Goal: Task Accomplishment & Management: Use online tool/utility

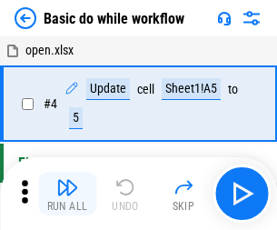
click at [67, 194] on img "button" at bounding box center [67, 187] width 22 height 22
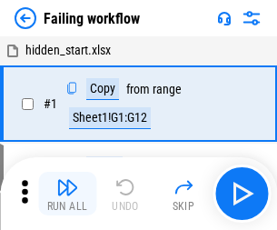
click at [67, 194] on img "button" at bounding box center [67, 187] width 22 height 22
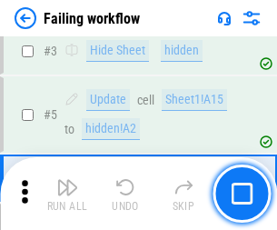
scroll to position [385, 0]
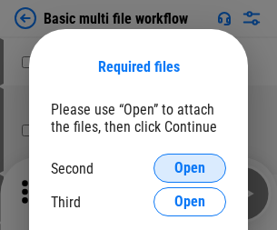
click at [190, 168] on span "Open" at bounding box center [189, 168] width 31 height 15
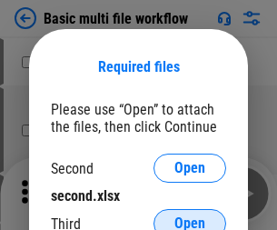
click at [190, 216] on span "Open" at bounding box center [189, 223] width 31 height 15
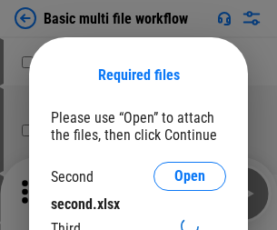
scroll to position [8, 0]
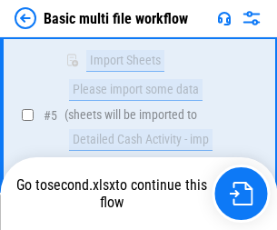
scroll to position [633, 0]
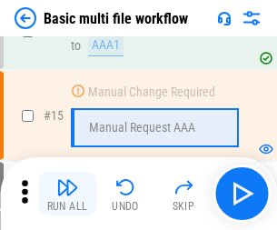
click at [67, 194] on img "button" at bounding box center [67, 187] width 22 height 22
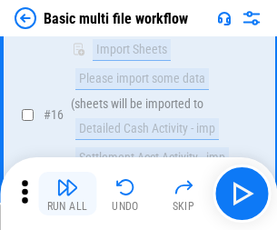
click at [67, 194] on img "button" at bounding box center [67, 187] width 22 height 22
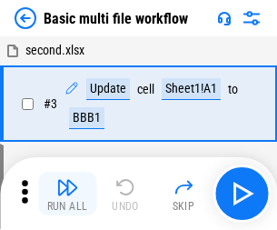
click at [67, 194] on img "button" at bounding box center [67, 187] width 22 height 22
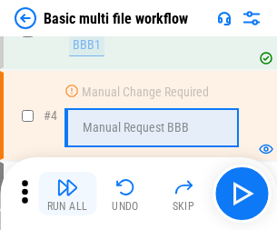
click at [67, 194] on img "button" at bounding box center [67, 187] width 22 height 22
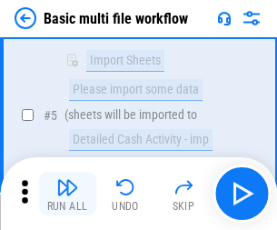
click at [67, 194] on img "button" at bounding box center [67, 187] width 22 height 22
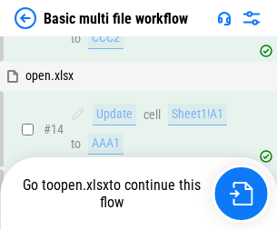
scroll to position [1082, 0]
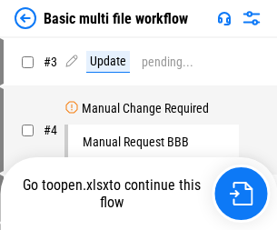
scroll to position [74, 0]
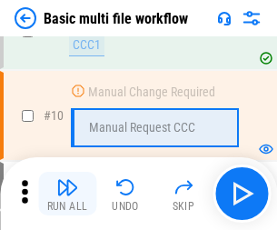
click at [67, 194] on img "button" at bounding box center [67, 187] width 22 height 22
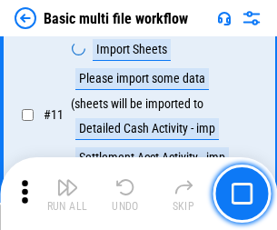
click at [67, 194] on img "button" at bounding box center [67, 187] width 22 height 22
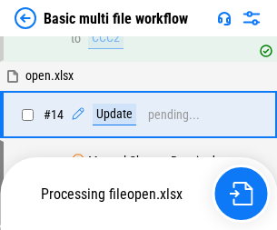
scroll to position [951, 0]
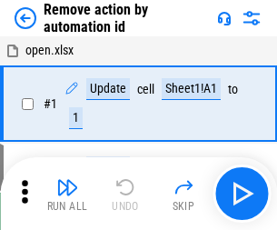
scroll to position [67, 0]
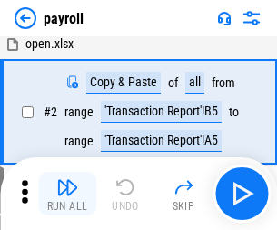
click at [67, 194] on img "button" at bounding box center [67, 187] width 22 height 22
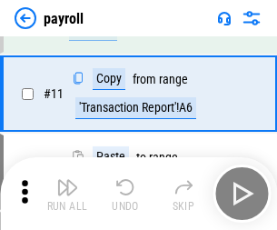
scroll to position [132, 0]
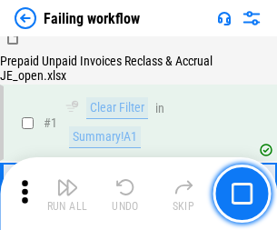
scroll to position [294, 0]
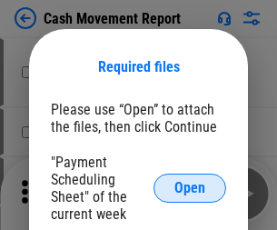
click at [190, 188] on span "Open" at bounding box center [189, 188] width 31 height 15
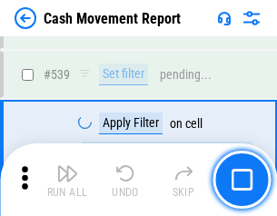
scroll to position [8067, 0]
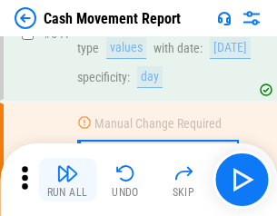
click at [67, 180] on img "button" at bounding box center [67, 174] width 22 height 22
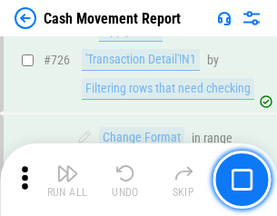
scroll to position [9483, 0]
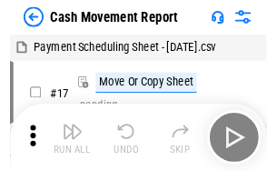
scroll to position [33, 0]
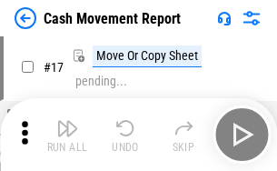
click at [67, 135] on img "button" at bounding box center [67, 128] width 22 height 22
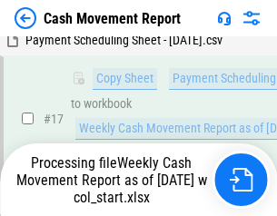
scroll to position [285, 0]
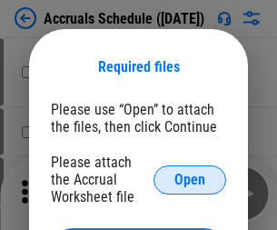
click at [190, 179] on span "Open" at bounding box center [189, 180] width 31 height 15
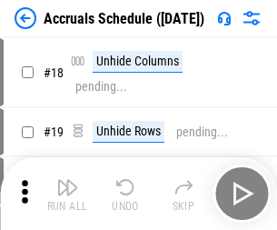
scroll to position [174, 0]
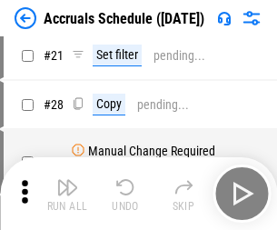
click at [67, 194] on img "button" at bounding box center [67, 187] width 22 height 22
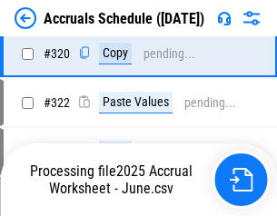
scroll to position [3381, 0]
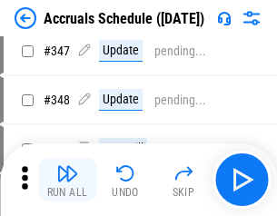
click at [67, 180] on img "button" at bounding box center [67, 174] width 22 height 22
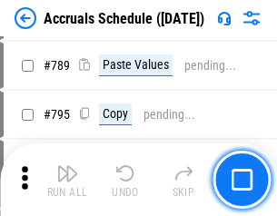
scroll to position [7635, 0]
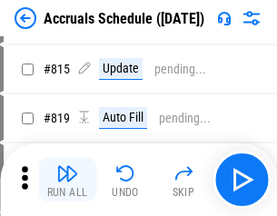
click at [67, 180] on img "button" at bounding box center [67, 174] width 22 height 22
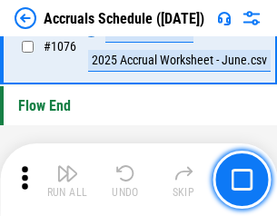
scroll to position [10886, 0]
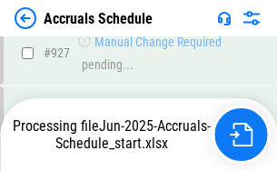
scroll to position [9608, 0]
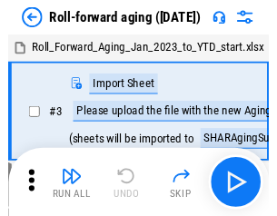
scroll to position [3, 0]
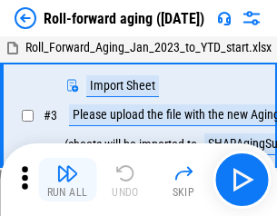
click at [67, 180] on img "button" at bounding box center [67, 174] width 22 height 22
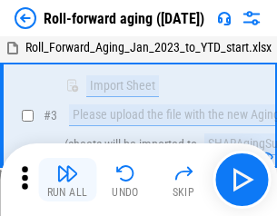
click at [67, 180] on img "button" at bounding box center [67, 174] width 22 height 22
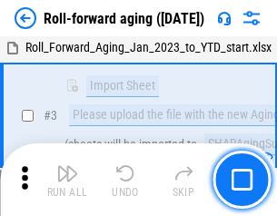
scroll to position [117, 0]
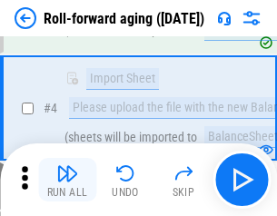
click at [67, 180] on img "button" at bounding box center [67, 174] width 22 height 22
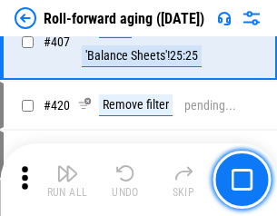
scroll to position [6303, 0]
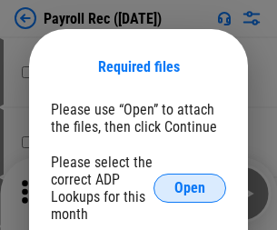
click at [190, 188] on span "Open" at bounding box center [189, 188] width 31 height 15
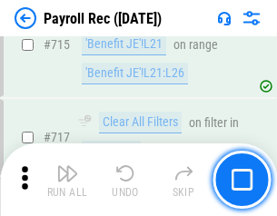
scroll to position [10253, 0]
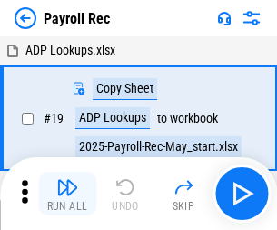
click at [67, 194] on img "button" at bounding box center [67, 187] width 22 height 22
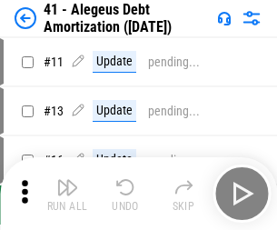
click at [67, 194] on img "button" at bounding box center [67, 187] width 22 height 22
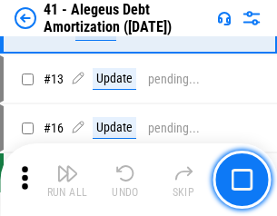
scroll to position [224, 0]
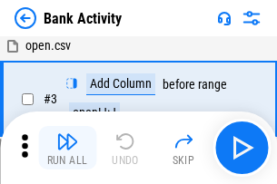
click at [67, 148] on img "button" at bounding box center [67, 142] width 22 height 22
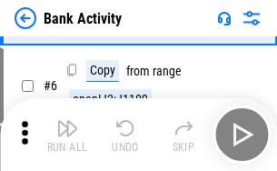
scroll to position [96, 0]
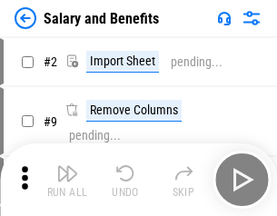
click at [67, 180] on img "button" at bounding box center [67, 174] width 22 height 22
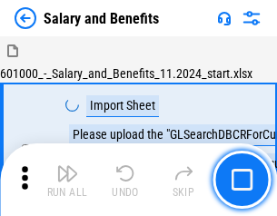
scroll to position [25, 0]
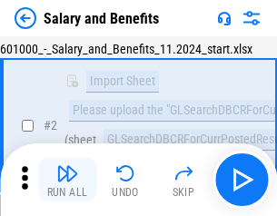
click at [67, 180] on img "button" at bounding box center [67, 174] width 22 height 22
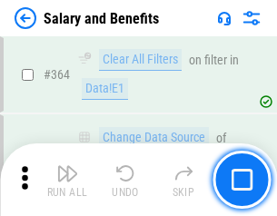
scroll to position [8559, 0]
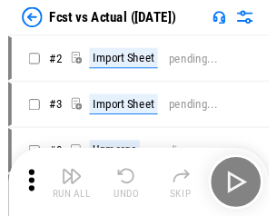
scroll to position [24, 0]
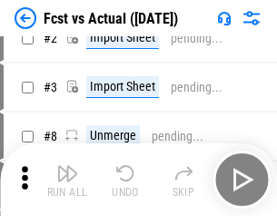
click at [67, 180] on img "button" at bounding box center [67, 174] width 22 height 22
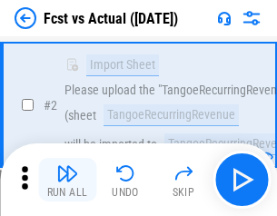
click at [67, 180] on img "button" at bounding box center [67, 174] width 22 height 22
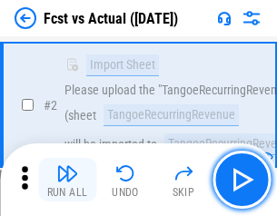
scroll to position [170, 0]
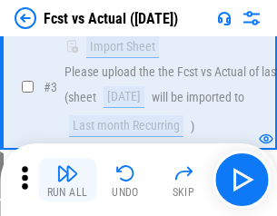
click at [67, 180] on img "button" at bounding box center [67, 174] width 22 height 22
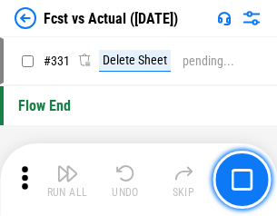
scroll to position [8700, 0]
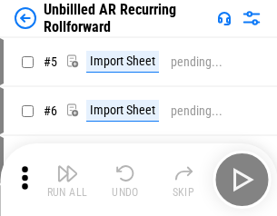
click at [67, 180] on img "button" at bounding box center [67, 174] width 22 height 22
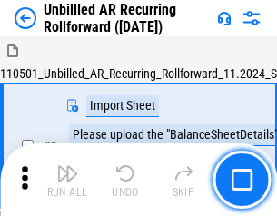
scroll to position [39, 0]
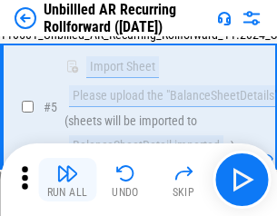
click at [67, 180] on img "button" at bounding box center [67, 174] width 22 height 22
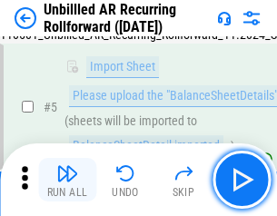
scroll to position [171, 0]
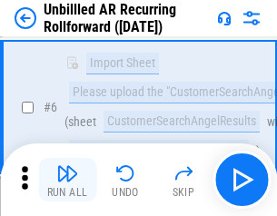
click at [67, 180] on img "button" at bounding box center [67, 174] width 22 height 22
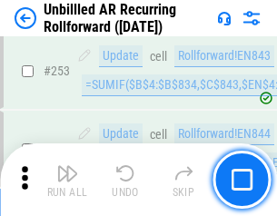
scroll to position [6174, 0]
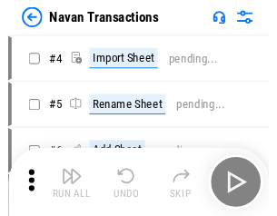
scroll to position [29, 0]
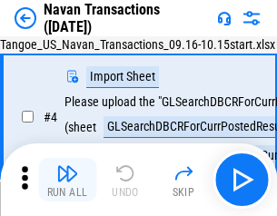
click at [67, 180] on img "button" at bounding box center [67, 174] width 22 height 22
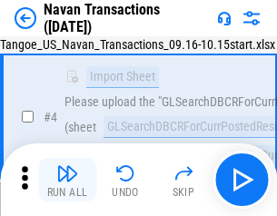
click at [67, 180] on img "button" at bounding box center [67, 174] width 22 height 22
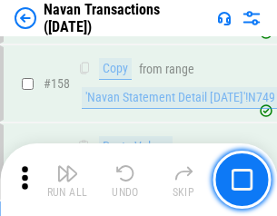
scroll to position [5893, 0]
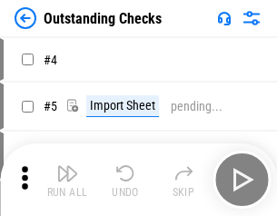
click at [67, 180] on img "button" at bounding box center [67, 174] width 22 height 22
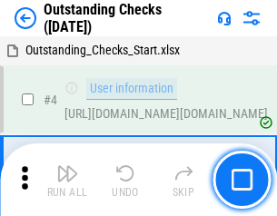
scroll to position [76, 0]
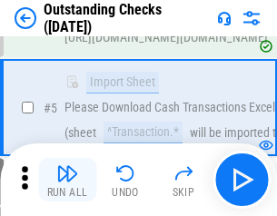
click at [67, 180] on img "button" at bounding box center [67, 174] width 22 height 22
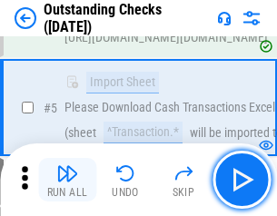
scroll to position [190, 0]
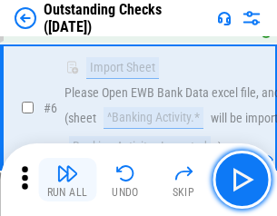
click at [67, 180] on img "button" at bounding box center [67, 174] width 22 height 22
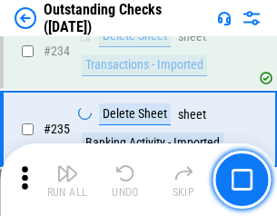
scroll to position [5519, 0]
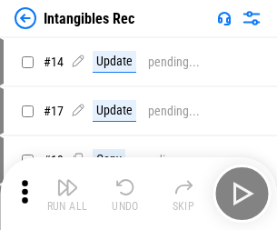
click at [67, 194] on img "button" at bounding box center [67, 187] width 22 height 22
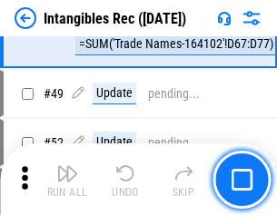
scroll to position [708, 0]
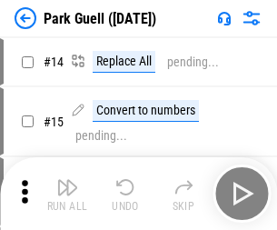
click at [67, 180] on img "button" at bounding box center [67, 187] width 22 height 22
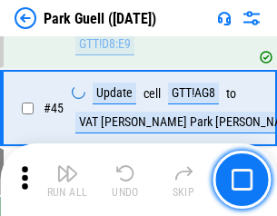
scroll to position [2273, 0]
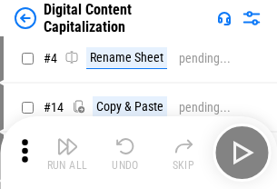
click at [67, 153] on img "button" at bounding box center [67, 146] width 22 height 22
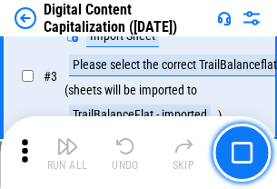
click at [67, 153] on img "button" at bounding box center [67, 146] width 22 height 22
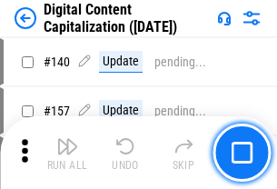
scroll to position [1928, 0]
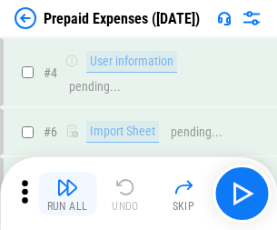
click at [67, 180] on img "button" at bounding box center [67, 187] width 22 height 22
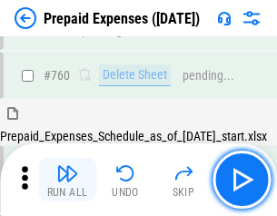
scroll to position [5038, 0]
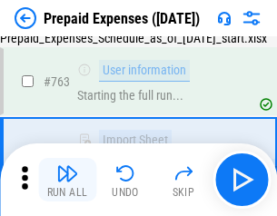
click at [67, 180] on img "button" at bounding box center [67, 174] width 22 height 22
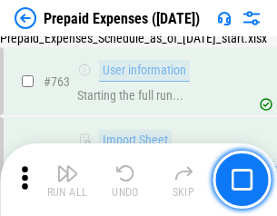
scroll to position [5145, 0]
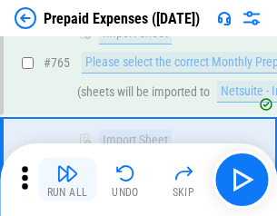
click at [67, 180] on img "button" at bounding box center [67, 174] width 22 height 22
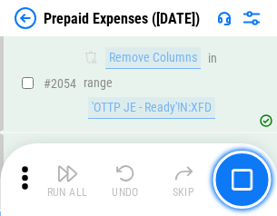
scroll to position [18999, 0]
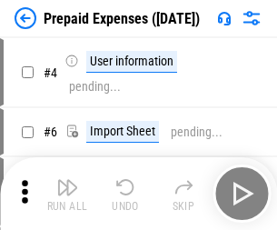
click at [67, 194] on img "button" at bounding box center [67, 187] width 22 height 22
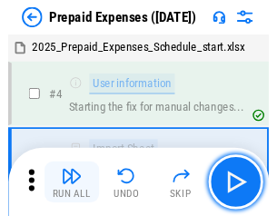
scroll to position [80, 0]
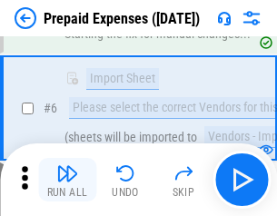
click at [67, 180] on img "button" at bounding box center [67, 174] width 22 height 22
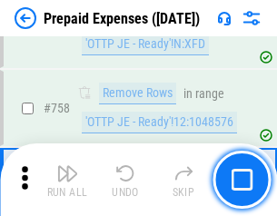
scroll to position [6476, 0]
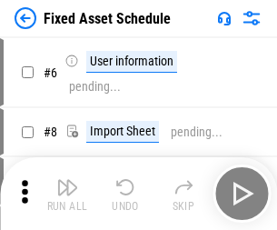
click at [67, 194] on img "button" at bounding box center [67, 187] width 22 height 22
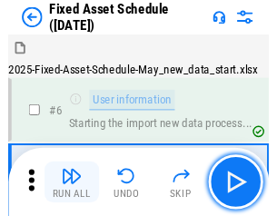
scroll to position [98, 0]
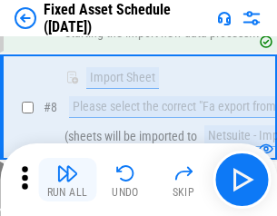
click at [67, 180] on img "button" at bounding box center [67, 174] width 22 height 22
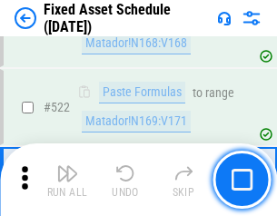
scroll to position [6317, 0]
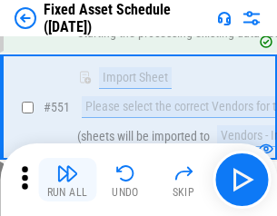
click at [67, 180] on img "button" at bounding box center [67, 174] width 22 height 22
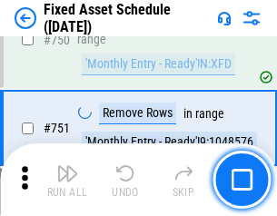
scroll to position [8861, 0]
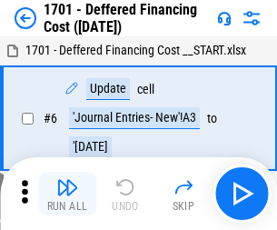
click at [67, 194] on img "button" at bounding box center [67, 187] width 22 height 22
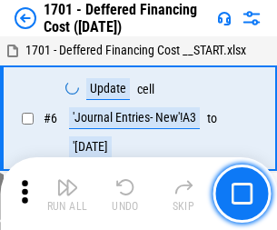
scroll to position [218, 0]
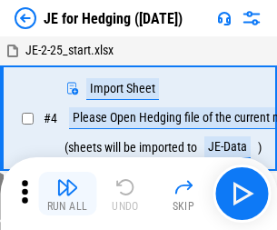
click at [67, 180] on img "button" at bounding box center [67, 187] width 22 height 22
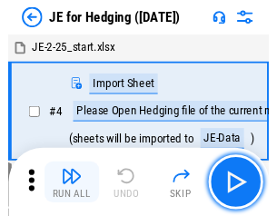
scroll to position [3, 0]
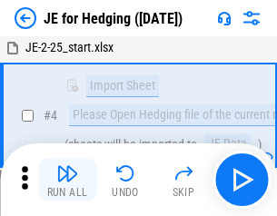
click at [67, 180] on img "button" at bounding box center [67, 174] width 22 height 22
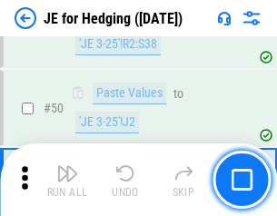
scroll to position [1177, 0]
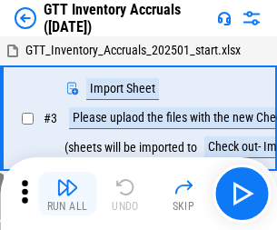
click at [67, 180] on img "button" at bounding box center [67, 187] width 22 height 22
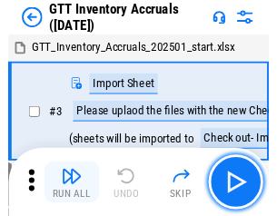
scroll to position [3, 0]
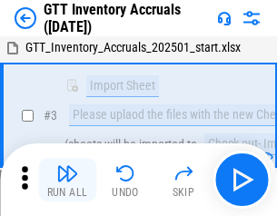
click at [67, 180] on img "button" at bounding box center [67, 174] width 22 height 22
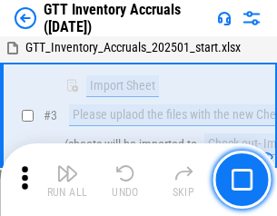
scroll to position [117, 0]
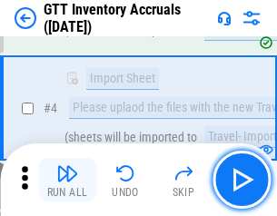
click at [67, 180] on img "button" at bounding box center [67, 174] width 22 height 22
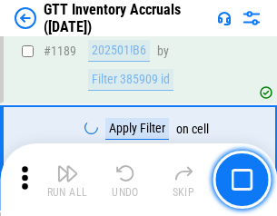
scroll to position [14842, 0]
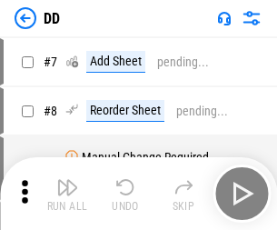
click at [67, 194] on img "button" at bounding box center [67, 187] width 22 height 22
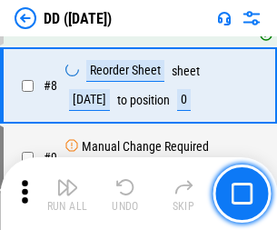
scroll to position [175, 0]
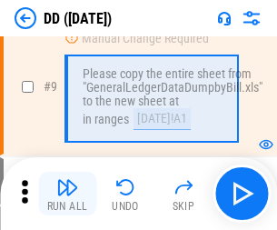
click at [67, 194] on img "button" at bounding box center [67, 187] width 22 height 22
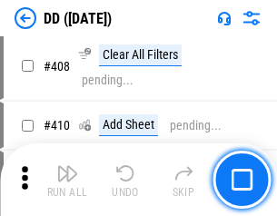
scroll to position [8132, 0]
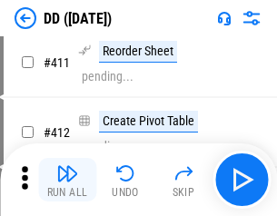
click at [67, 180] on img "button" at bounding box center [67, 174] width 22 height 22
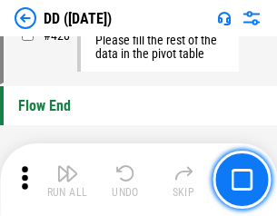
scroll to position [8699, 0]
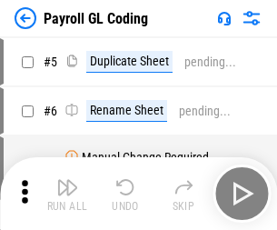
click at [67, 194] on img "button" at bounding box center [67, 187] width 22 height 22
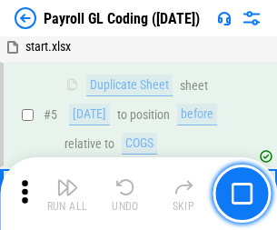
scroll to position [218, 0]
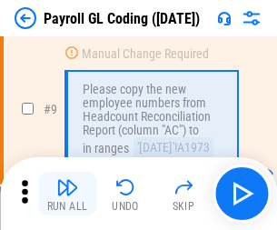
click at [67, 194] on img "button" at bounding box center [67, 187] width 22 height 22
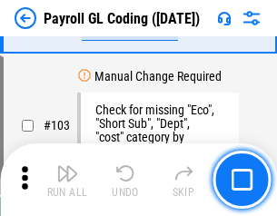
scroll to position [4264, 0]
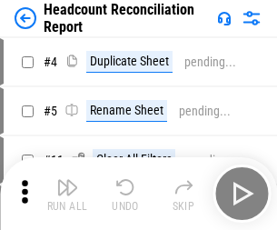
click at [67, 194] on img "button" at bounding box center [67, 187] width 22 height 22
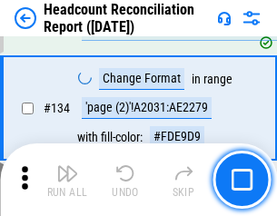
scroll to position [2185, 0]
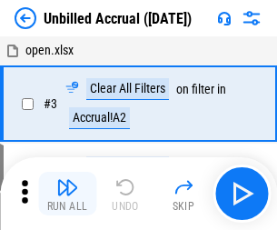
click at [67, 194] on img "button" at bounding box center [67, 187] width 22 height 22
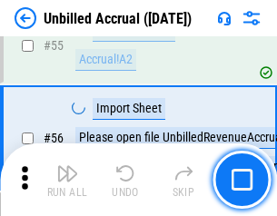
scroll to position [1898, 0]
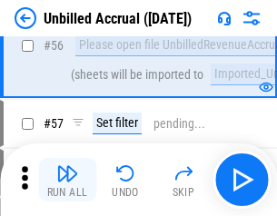
click at [67, 180] on img "button" at bounding box center [67, 174] width 22 height 22
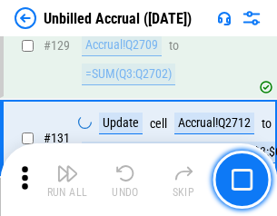
scroll to position [5414, 0]
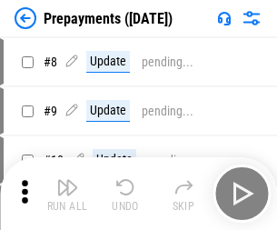
click at [67, 194] on img "button" at bounding box center [67, 187] width 22 height 22
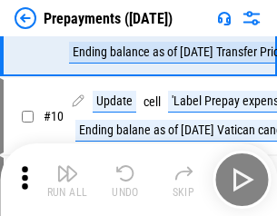
scroll to position [114, 0]
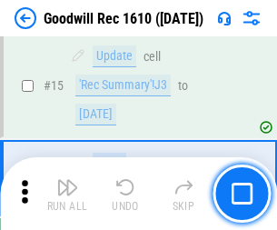
scroll to position [311, 0]
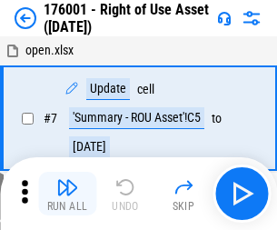
click at [67, 194] on img "button" at bounding box center [67, 187] width 22 height 22
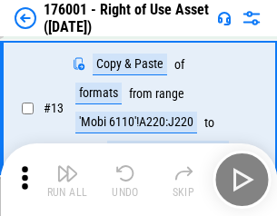
scroll to position [117, 0]
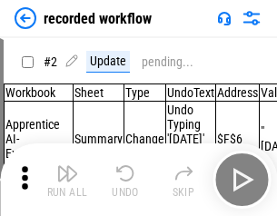
click at [67, 180] on img "button" at bounding box center [67, 174] width 22 height 22
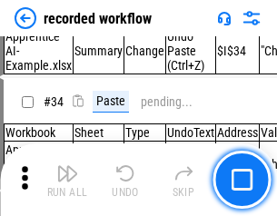
scroll to position [5681, 0]
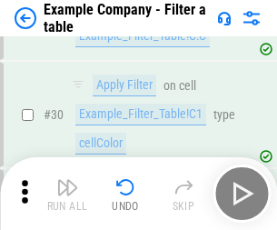
scroll to position [1663, 0]
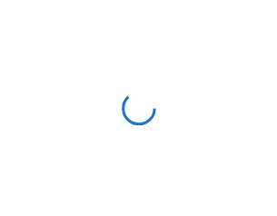
scroll to position [28, 0]
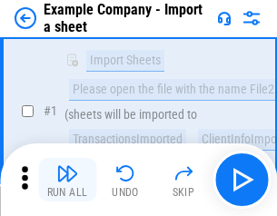
click at [67, 180] on img "button" at bounding box center [67, 174] width 22 height 22
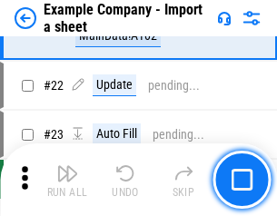
scroll to position [402, 0]
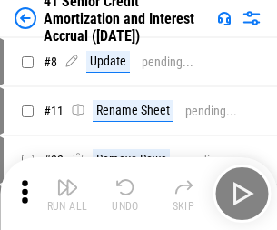
click at [67, 180] on img "button" at bounding box center [67, 187] width 22 height 22
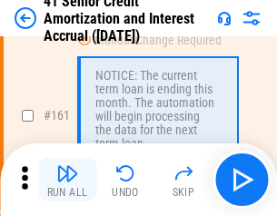
click at [67, 180] on img "button" at bounding box center [67, 174] width 22 height 22
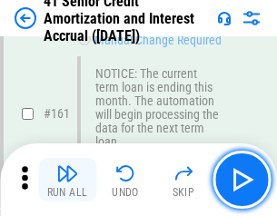
scroll to position [1944, 0]
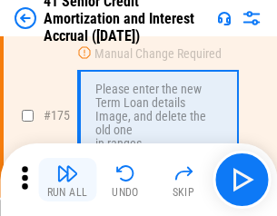
click at [67, 180] on img "button" at bounding box center [67, 174] width 22 height 22
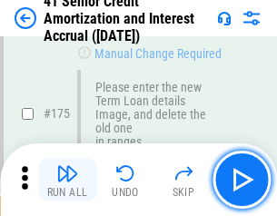
scroll to position [2128, 0]
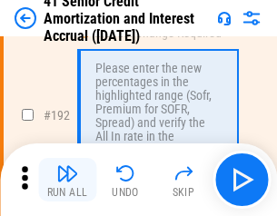
click at [67, 180] on img "button" at bounding box center [67, 174] width 22 height 22
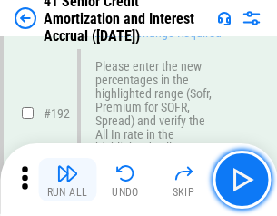
scroll to position [2319, 0]
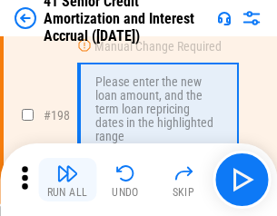
click at [67, 180] on img "button" at bounding box center [67, 174] width 22 height 22
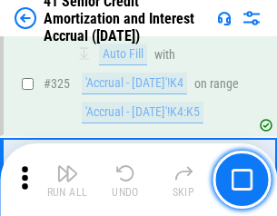
scroll to position [4643, 0]
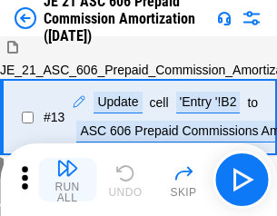
click at [67, 179] on img "button" at bounding box center [67, 168] width 22 height 22
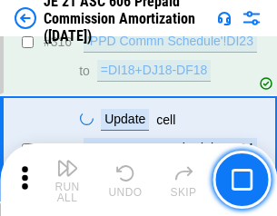
scroll to position [3394, 0]
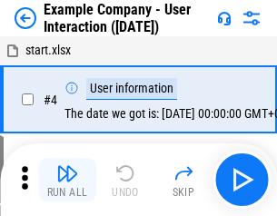
click at [67, 180] on img "button" at bounding box center [67, 174] width 22 height 22
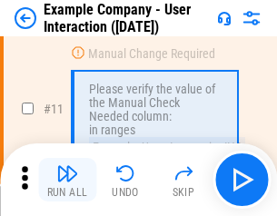
click at [67, 180] on img "button" at bounding box center [67, 174] width 22 height 22
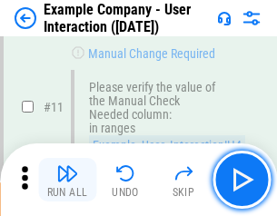
scroll to position [394, 0]
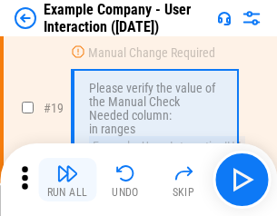
click at [67, 180] on img "button" at bounding box center [67, 174] width 22 height 22
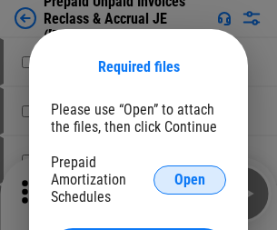
click at [190, 179] on span "Open" at bounding box center [189, 180] width 31 height 15
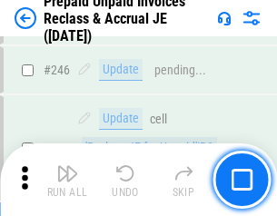
scroll to position [2454, 0]
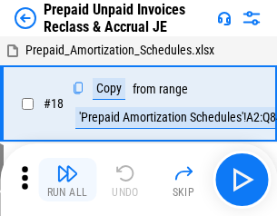
click at [67, 180] on img "button" at bounding box center [67, 174] width 22 height 22
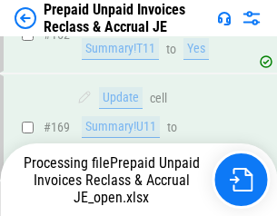
scroll to position [2454, 0]
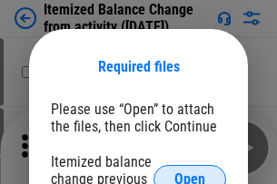
click at [190, 173] on span "Open" at bounding box center [189, 180] width 31 height 15
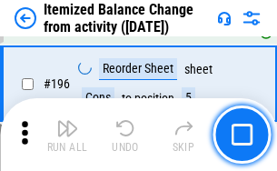
scroll to position [3498, 0]
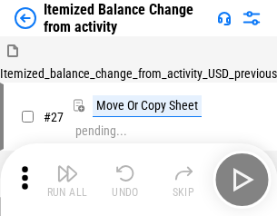
scroll to position [28, 0]
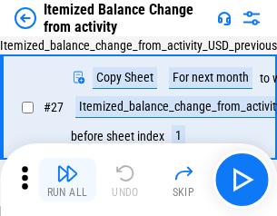
click at [67, 180] on img "button" at bounding box center [67, 174] width 22 height 22
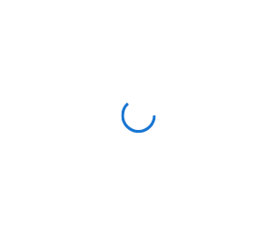
scroll to position [8, 0]
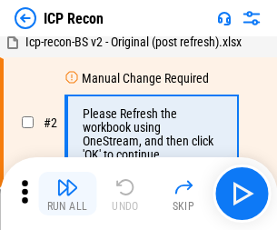
click at [67, 194] on img "button" at bounding box center [67, 187] width 22 height 22
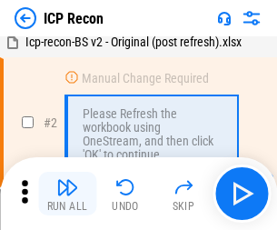
click at [67, 194] on img "button" at bounding box center [67, 187] width 22 height 22
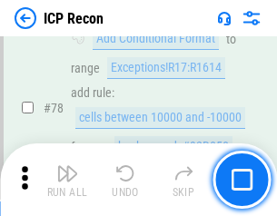
scroll to position [1781, 0]
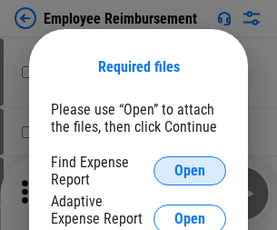
click at [190, 171] on span "Open" at bounding box center [189, 171] width 31 height 15
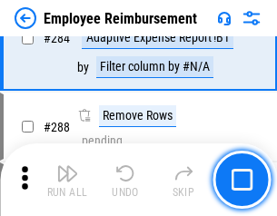
scroll to position [4940, 0]
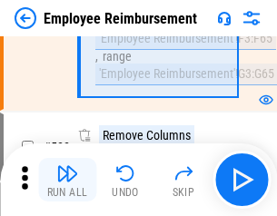
click at [67, 180] on img "button" at bounding box center [67, 174] width 22 height 22
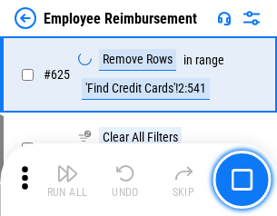
scroll to position [10882, 0]
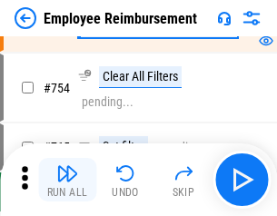
click at [67, 180] on img "button" at bounding box center [67, 174] width 22 height 22
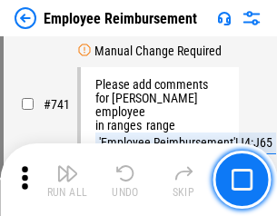
scroll to position [12752, 0]
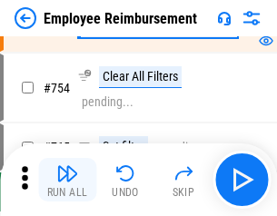
click at [67, 180] on img "button" at bounding box center [67, 174] width 22 height 22
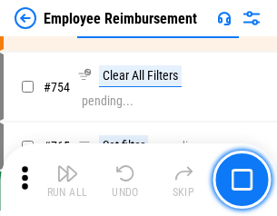
click at [67, 180] on img "button" at bounding box center [67, 174] width 22 height 22
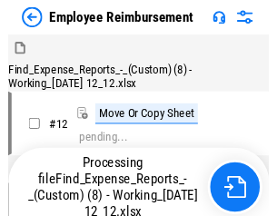
scroll to position [62, 0]
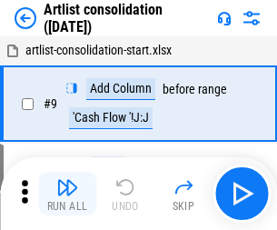
click at [67, 194] on img "button" at bounding box center [67, 187] width 22 height 22
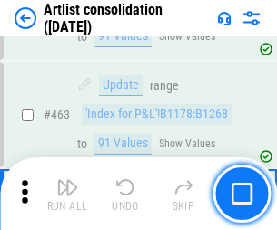
scroll to position [7959, 0]
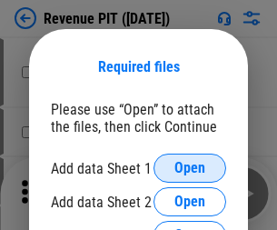
click at [190, 168] on span "Open" at bounding box center [189, 168] width 31 height 15
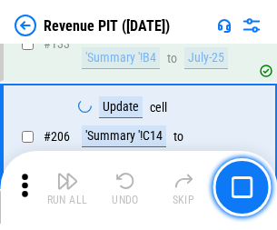
scroll to position [1847, 0]
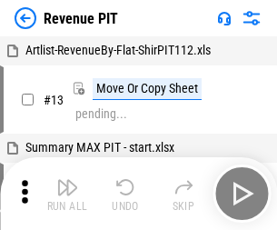
scroll to position [28, 0]
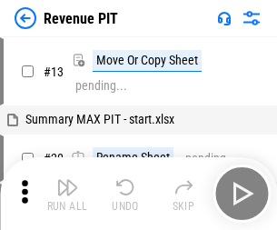
click at [67, 194] on img "button" at bounding box center [67, 187] width 22 height 22
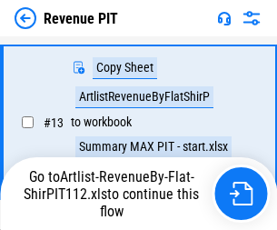
scroll to position [359, 0]
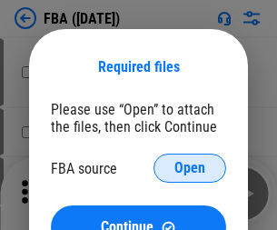
click at [190, 168] on span "Open" at bounding box center [189, 168] width 31 height 15
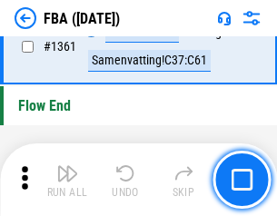
scroll to position [19520, 0]
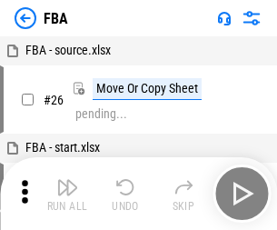
scroll to position [18, 0]
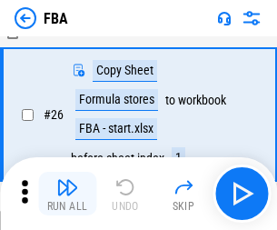
click at [67, 194] on img "button" at bounding box center [67, 187] width 22 height 22
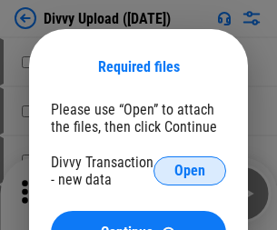
click at [190, 171] on span "Open" at bounding box center [189, 171] width 31 height 15
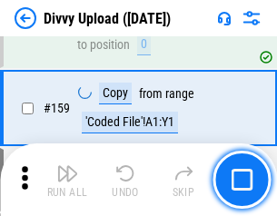
scroll to position [1882, 0]
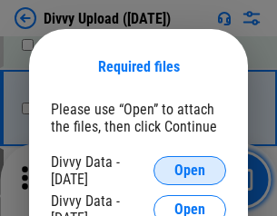
click at [190, 171] on span "Open" at bounding box center [189, 171] width 31 height 15
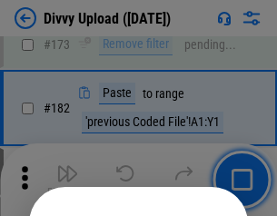
scroll to position [2040, 0]
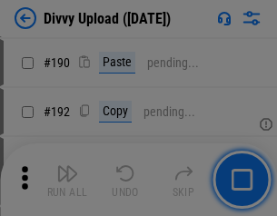
scroll to position [2294, 0]
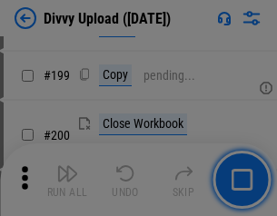
scroll to position [2643, 0]
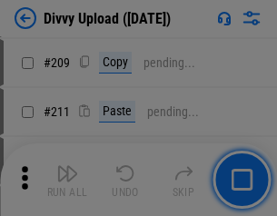
scroll to position [3087, 0]
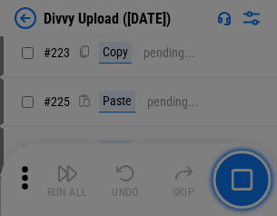
scroll to position [3627, 0]
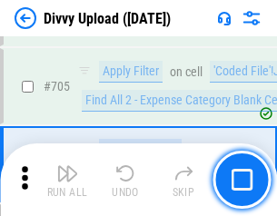
scroll to position [12434, 0]
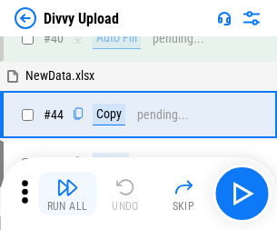
click at [67, 194] on img "button" at bounding box center [67, 187] width 22 height 22
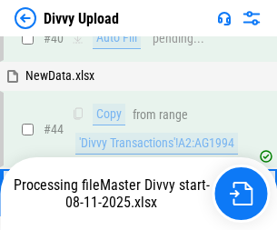
scroll to position [200, 0]
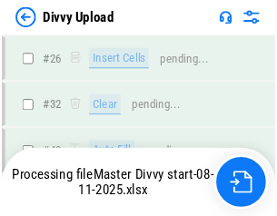
scroll to position [1882, 0]
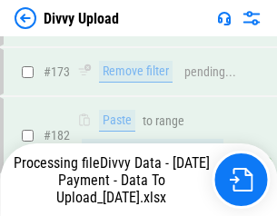
scroll to position [2049, 0]
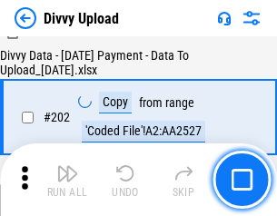
scroll to position [2941, 0]
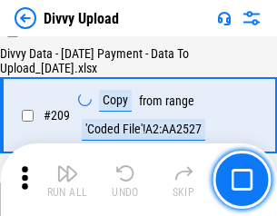
scroll to position [3342, 0]
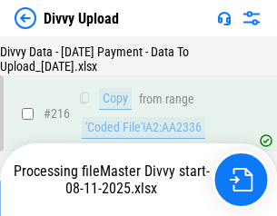
scroll to position [3743, 0]
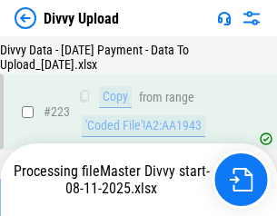
scroll to position [4143, 0]
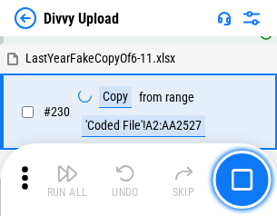
scroll to position [4511, 0]
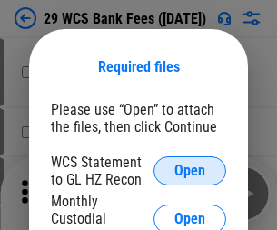
click at [190, 171] on span "Open" at bounding box center [189, 171] width 31 height 15
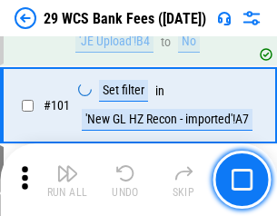
scroll to position [1771, 0]
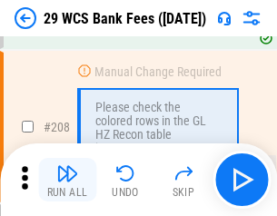
click at [67, 180] on img "button" at bounding box center [67, 174] width 22 height 22
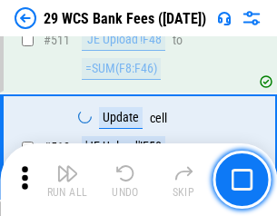
scroll to position [9145, 0]
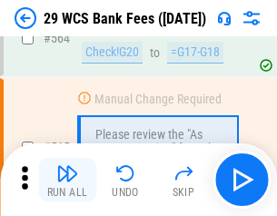
click at [67, 180] on img "button" at bounding box center [67, 174] width 22 height 22
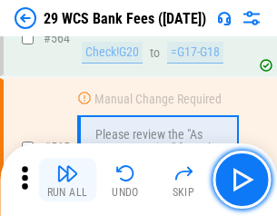
scroll to position [9830, 0]
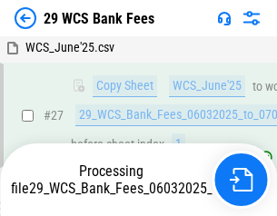
scroll to position [363, 0]
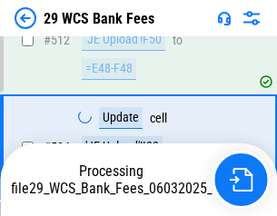
scroll to position [9704, 0]
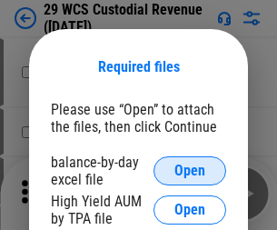
click at [190, 171] on span "Open" at bounding box center [189, 171] width 31 height 15
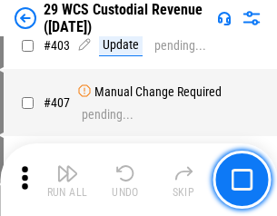
scroll to position [8419, 0]
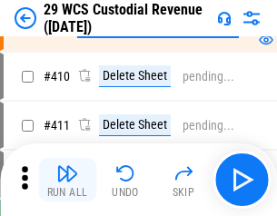
click at [67, 180] on img "button" at bounding box center [67, 174] width 22 height 22
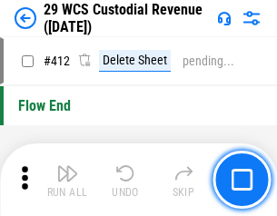
scroll to position [8680, 0]
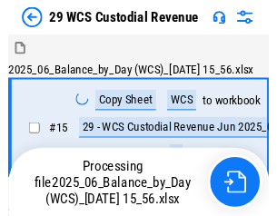
scroll to position [44, 0]
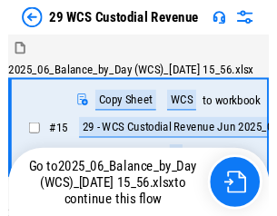
scroll to position [34, 0]
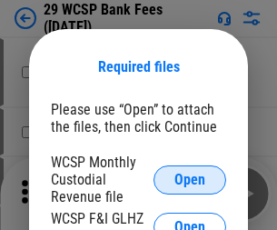
click at [190, 179] on span "Open" at bounding box center [189, 180] width 31 height 15
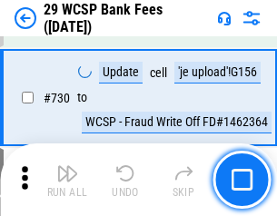
scroll to position [9159, 0]
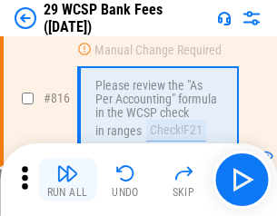
click at [67, 180] on img "button" at bounding box center [67, 174] width 22 height 22
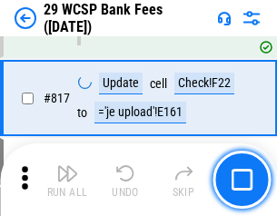
scroll to position [11026, 0]
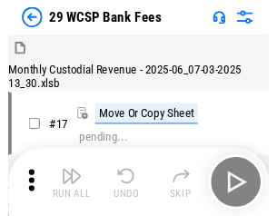
scroll to position [44, 0]
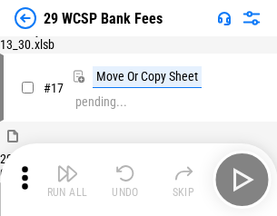
click at [67, 180] on img "button" at bounding box center [67, 174] width 22 height 22
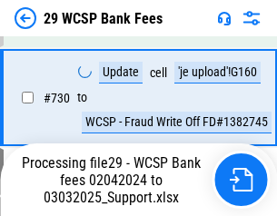
scroll to position [10271, 0]
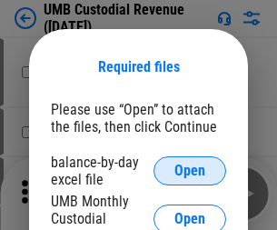
click at [190, 171] on span "Open" at bounding box center [189, 171] width 31 height 15
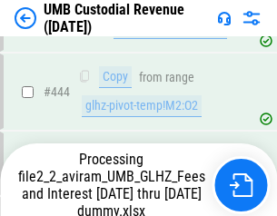
scroll to position [6864, 0]
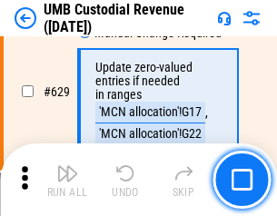
click at [67, 180] on img "button" at bounding box center [67, 174] width 22 height 22
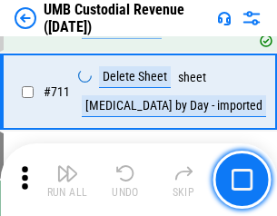
scroll to position [11064, 0]
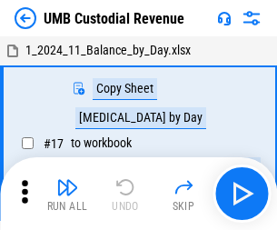
scroll to position [14, 0]
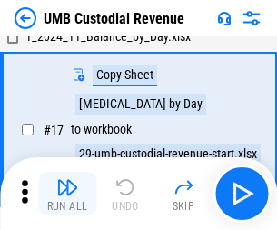
click at [67, 194] on img "button" at bounding box center [67, 187] width 22 height 22
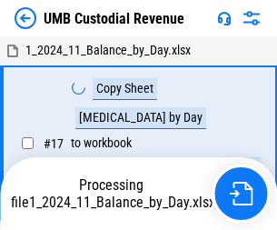
scroll to position [14, 0]
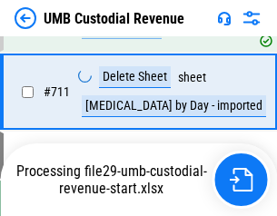
scroll to position [11022, 0]
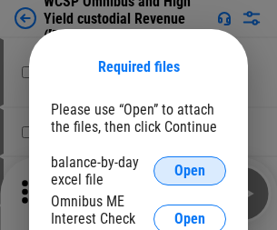
click at [190, 171] on span "Open" at bounding box center [189, 171] width 31 height 15
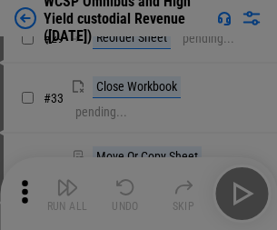
scroll to position [415, 0]
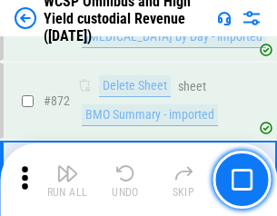
scroll to position [15383, 0]
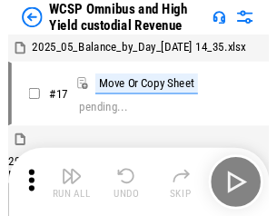
scroll to position [10, 0]
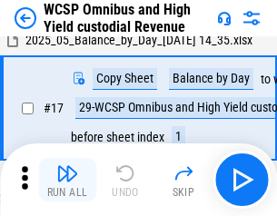
click at [67, 180] on img "button" at bounding box center [67, 174] width 22 height 22
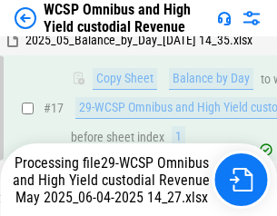
scroll to position [378, 0]
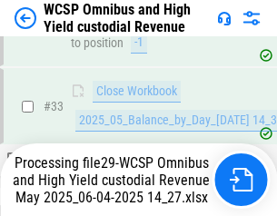
scroll to position [807, 0]
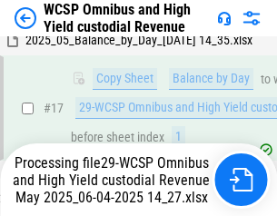
scroll to position [378, 0]
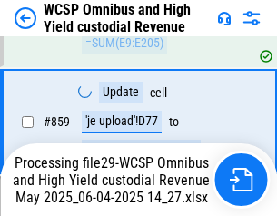
scroll to position [15341, 0]
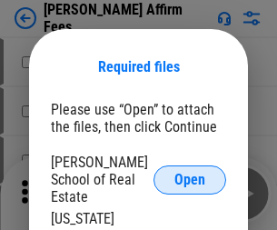
click at [190, 173] on span "Open" at bounding box center [189, 180] width 31 height 15
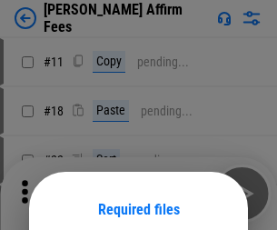
scroll to position [143, 0]
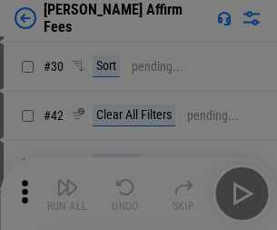
scroll to position [370, 0]
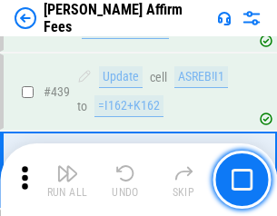
scroll to position [4181, 0]
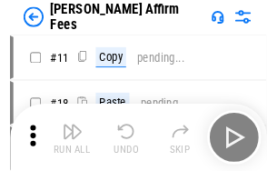
scroll to position [18, 0]
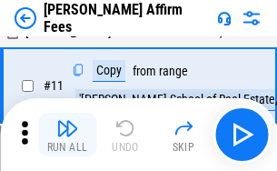
click at [67, 135] on img "button" at bounding box center [67, 128] width 22 height 22
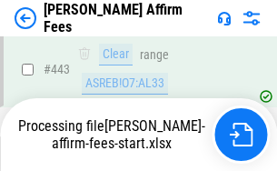
scroll to position [4767, 0]
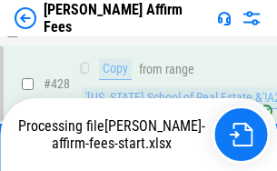
scroll to position [3634, 0]
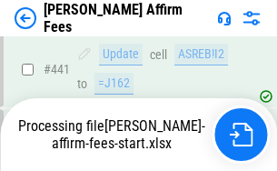
scroll to position [4767, 0]
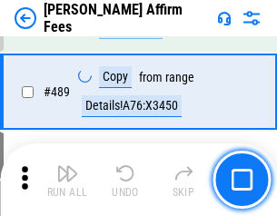
scroll to position [4744, 0]
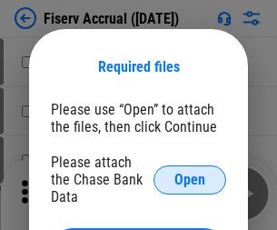
click at [190, 173] on span "Open" at bounding box center [189, 180] width 31 height 15
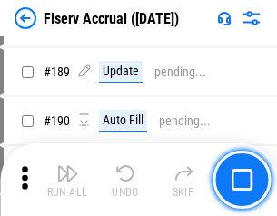
scroll to position [3922, 0]
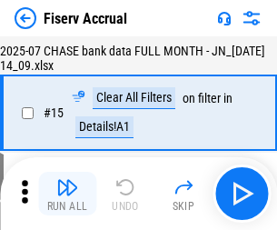
click at [67, 194] on img "button" at bounding box center [67, 187] width 22 height 22
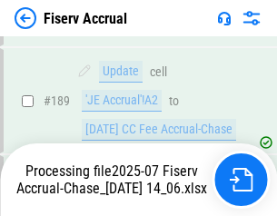
scroll to position [4779, 0]
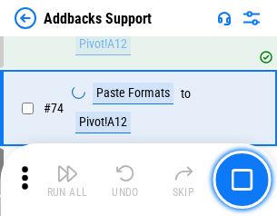
scroll to position [1323, 0]
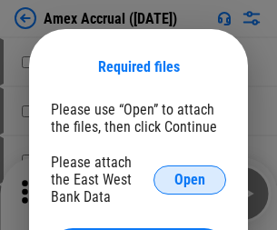
click at [190, 179] on span "Open" at bounding box center [189, 180] width 31 height 15
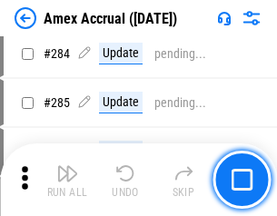
scroll to position [4977, 0]
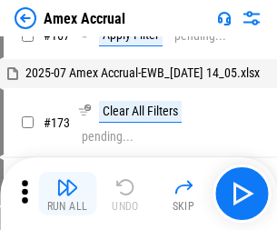
click at [67, 194] on img "button" at bounding box center [67, 187] width 22 height 22
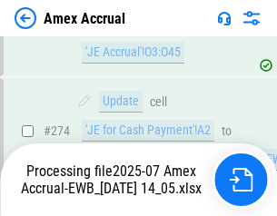
scroll to position [5417, 0]
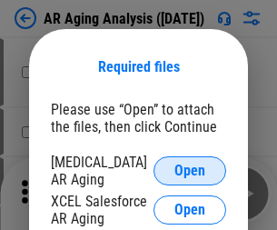
click at [190, 168] on span "Open" at bounding box center [189, 171] width 31 height 15
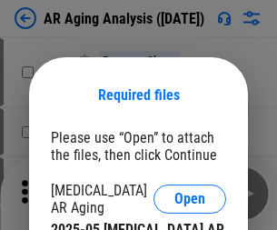
scroll to position [28, 0]
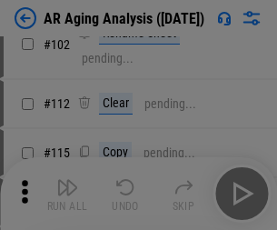
scroll to position [250, 0]
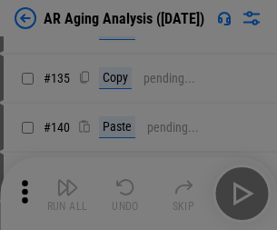
scroll to position [547, 0]
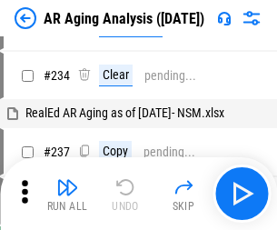
scroll to position [18, 0]
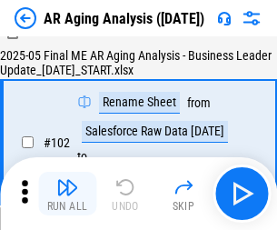
click at [67, 194] on img "button" at bounding box center [67, 187] width 22 height 22
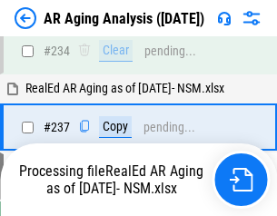
scroll to position [2817, 0]
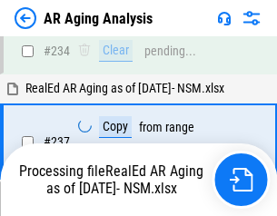
scroll to position [2872, 0]
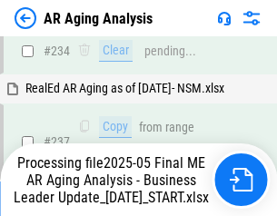
scroll to position [2796, 0]
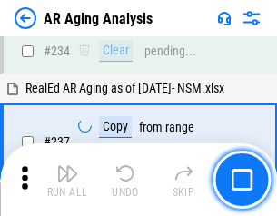
scroll to position [2796, 0]
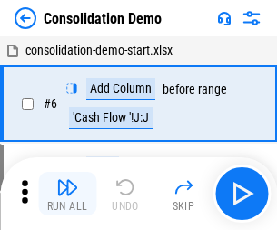
click at [67, 194] on img "button" at bounding box center [67, 187] width 22 height 22
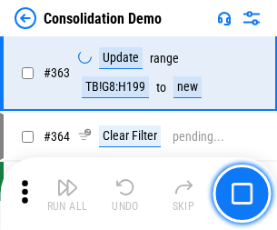
scroll to position [6092, 0]
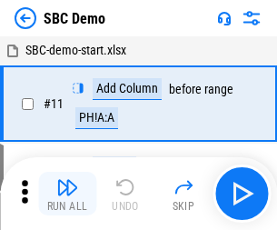
click at [67, 194] on img "button" at bounding box center [67, 187] width 22 height 22
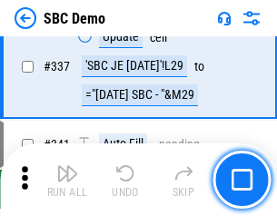
scroll to position [4781, 0]
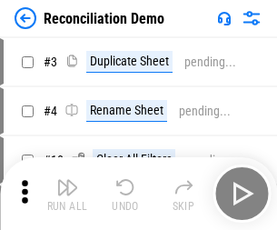
click at [67, 194] on img "button" at bounding box center [67, 187] width 22 height 22
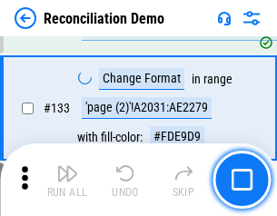
scroll to position [2158, 0]
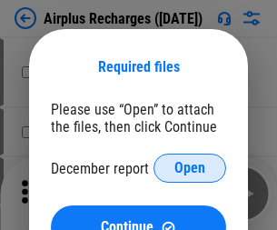
click at [190, 168] on span "Open" at bounding box center [189, 168] width 31 height 15
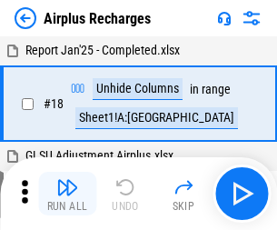
click at [67, 194] on img "button" at bounding box center [67, 187] width 22 height 22
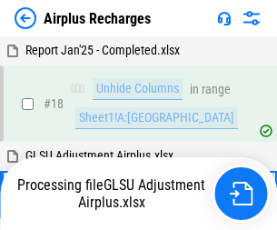
scroll to position [80, 0]
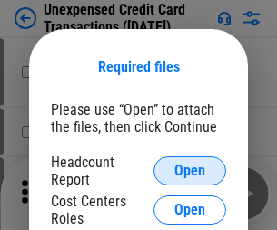
click at [190, 171] on span "Open" at bounding box center [189, 171] width 31 height 15
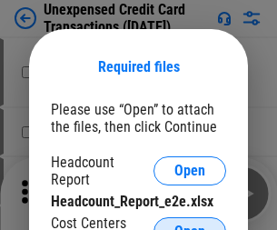
click at [190, 224] on span "Open" at bounding box center [189, 231] width 31 height 15
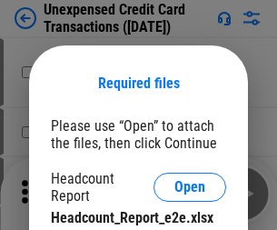
scroll to position [16, 0]
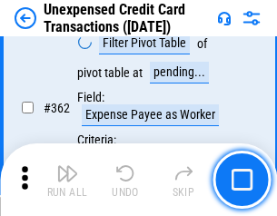
scroll to position [4674, 0]
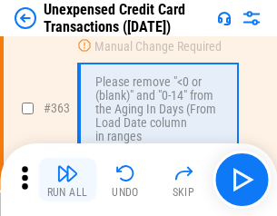
click at [67, 180] on img "button" at bounding box center [67, 174] width 22 height 22
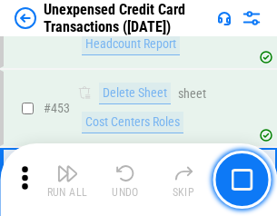
scroll to position [6199, 0]
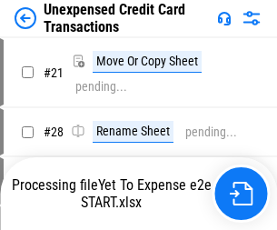
scroll to position [21, 0]
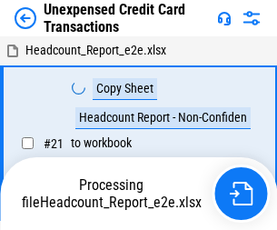
scroll to position [21, 0]
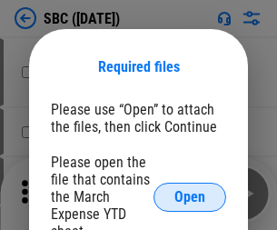
click at [190, 196] on span "Open" at bounding box center [189, 197] width 31 height 15
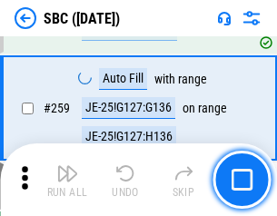
scroll to position [3552, 0]
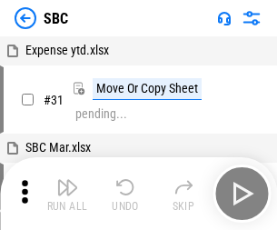
scroll to position [18, 0]
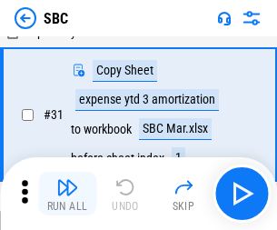
click at [67, 194] on img "button" at bounding box center [67, 187] width 22 height 22
